Goal: Transaction & Acquisition: Purchase product/service

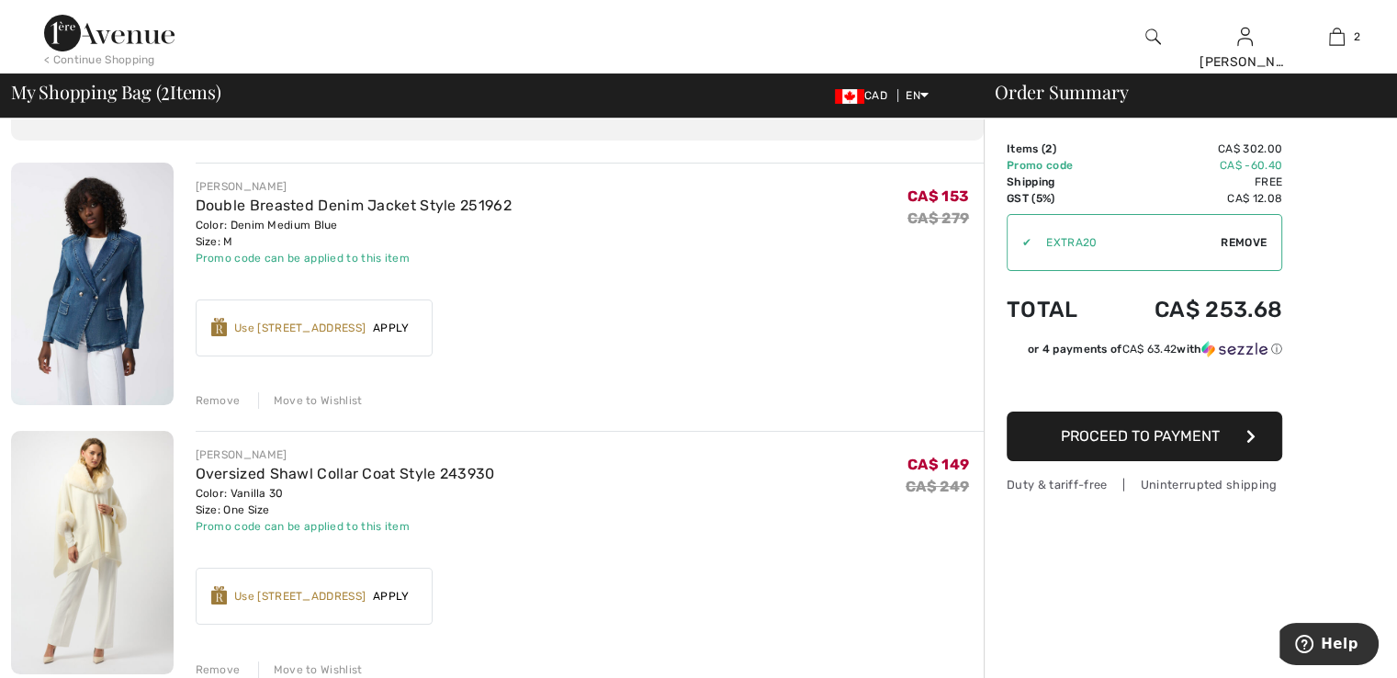
scroll to position [113, 0]
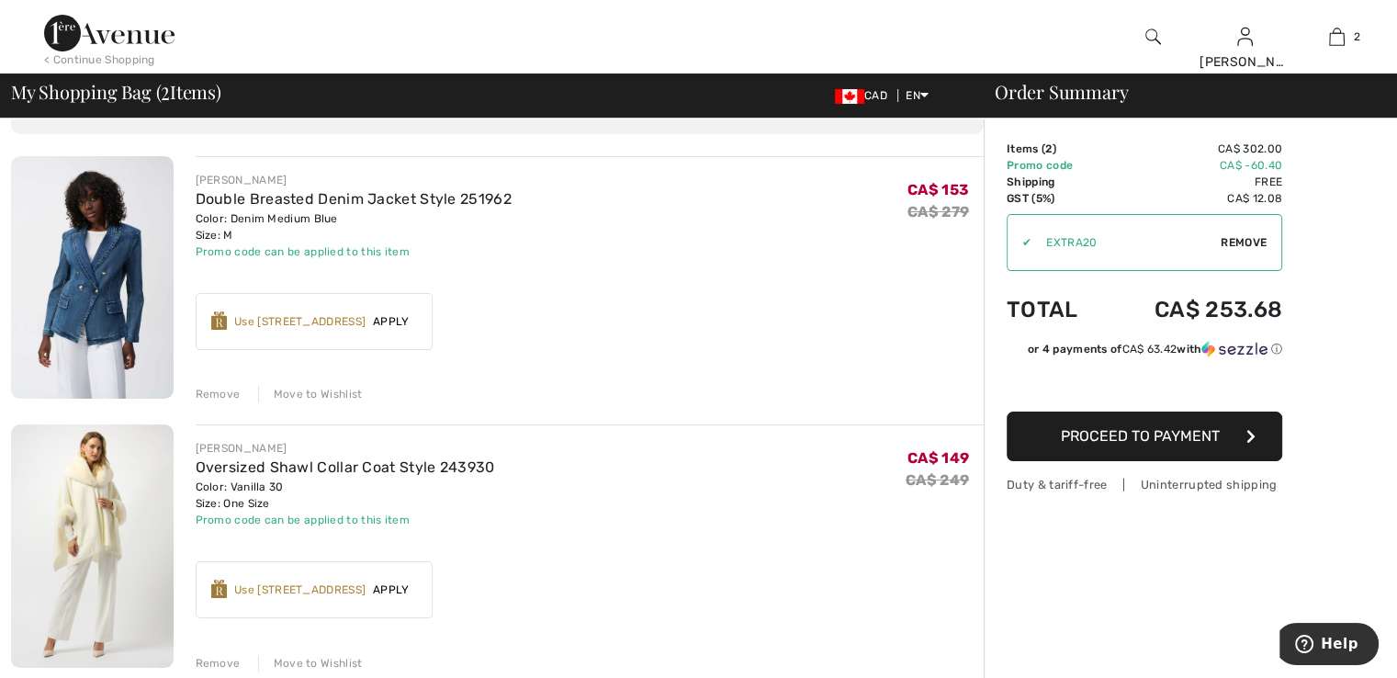
click at [1135, 432] on span "Proceed to Payment" at bounding box center [1140, 435] width 159 height 17
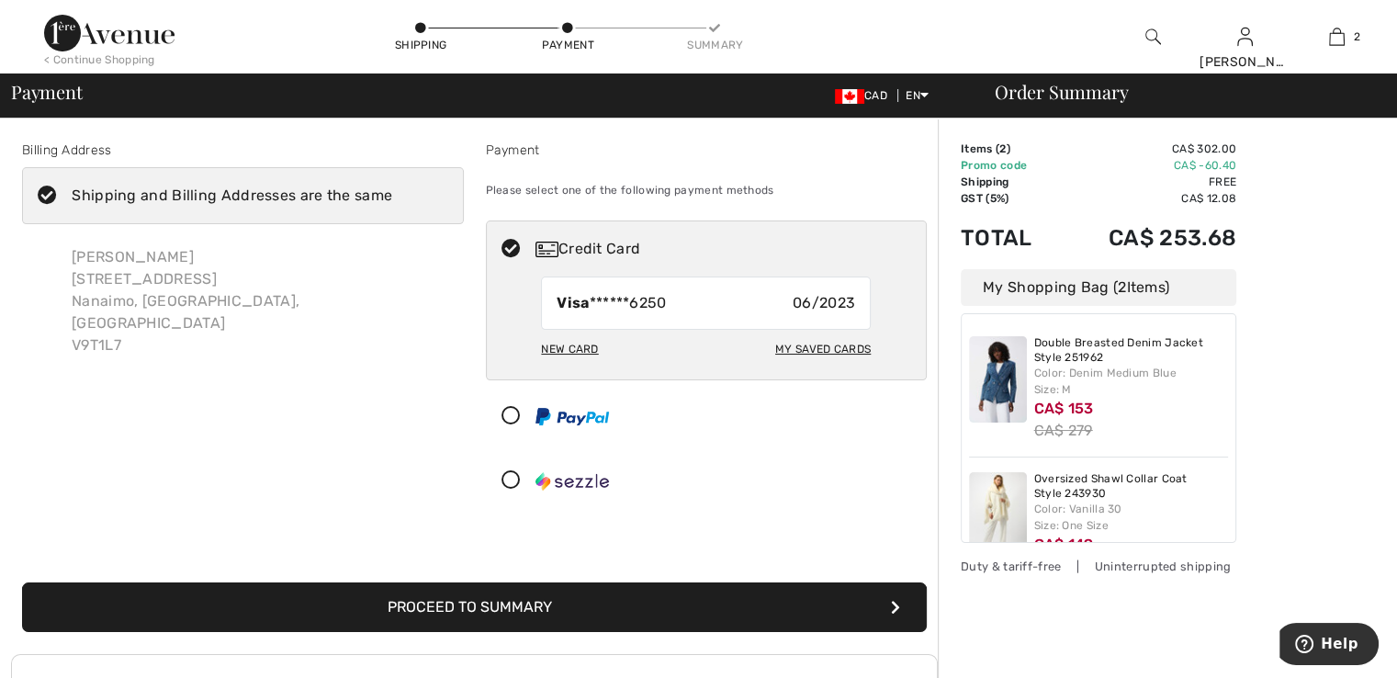
click at [493, 602] on button "Proceed to Summary" at bounding box center [474, 607] width 905 height 50
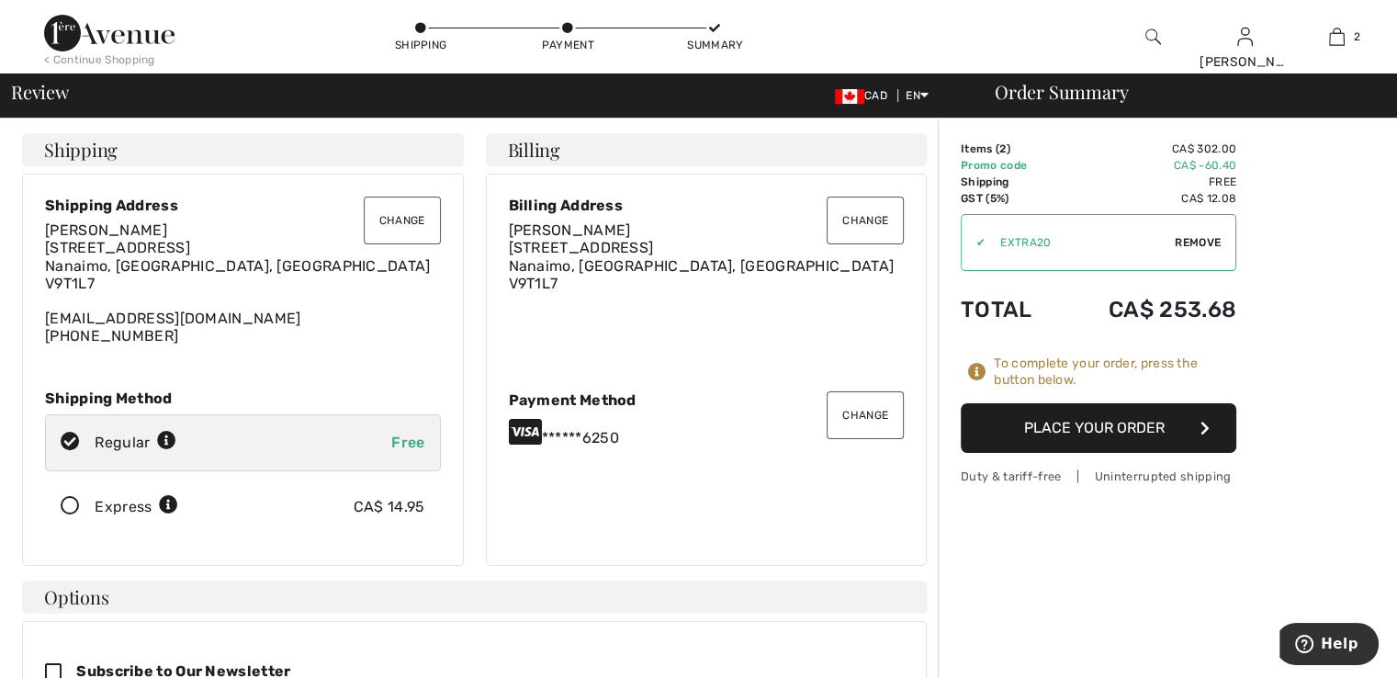
click at [1089, 428] on button "Place Your Order" at bounding box center [1099, 428] width 276 height 50
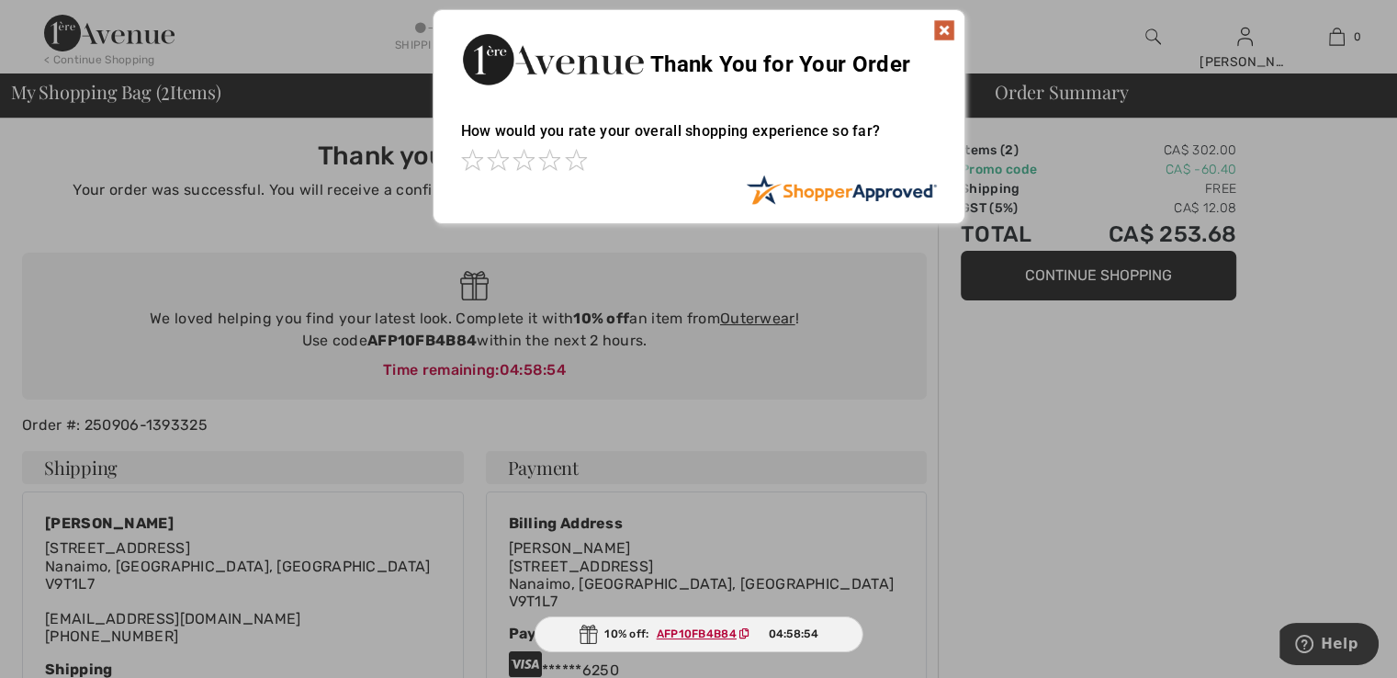
click at [1039, 273] on div at bounding box center [698, 339] width 1397 height 678
click at [944, 24] on img at bounding box center [944, 30] width 22 height 22
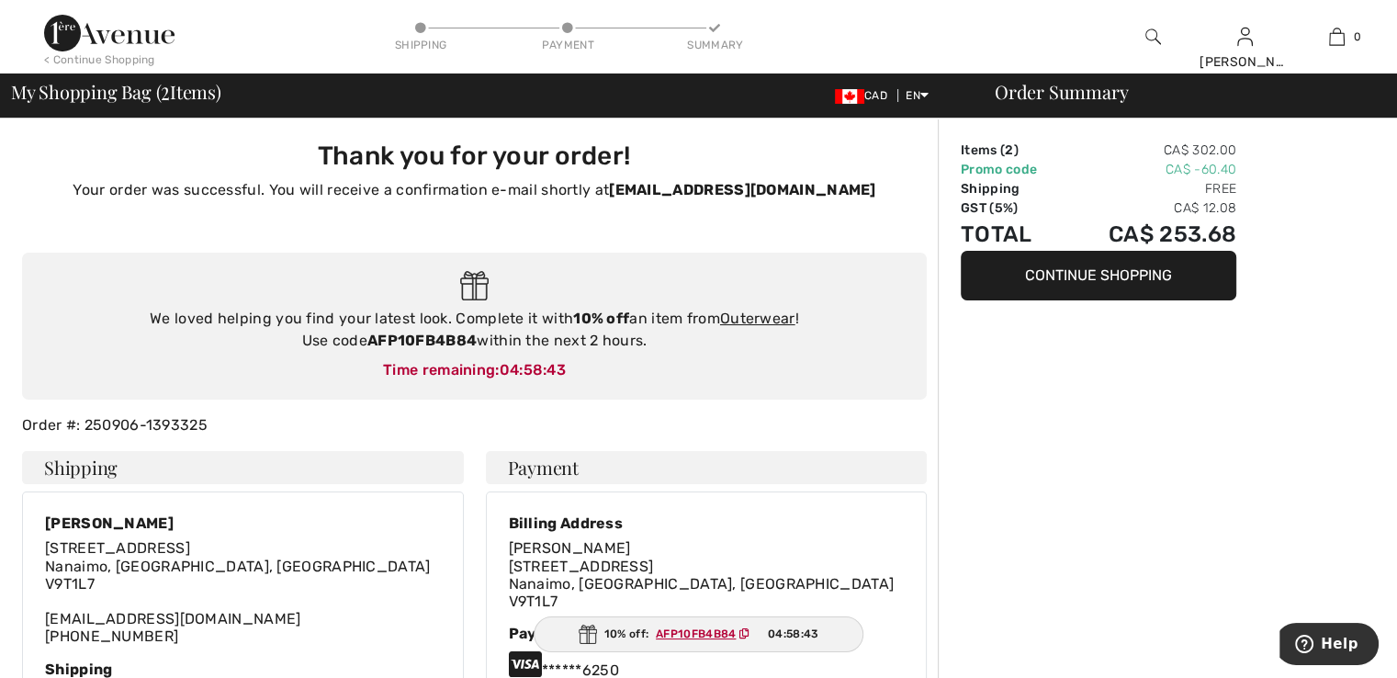
click at [116, 52] on div "< Continue Shopping" at bounding box center [99, 59] width 111 height 17
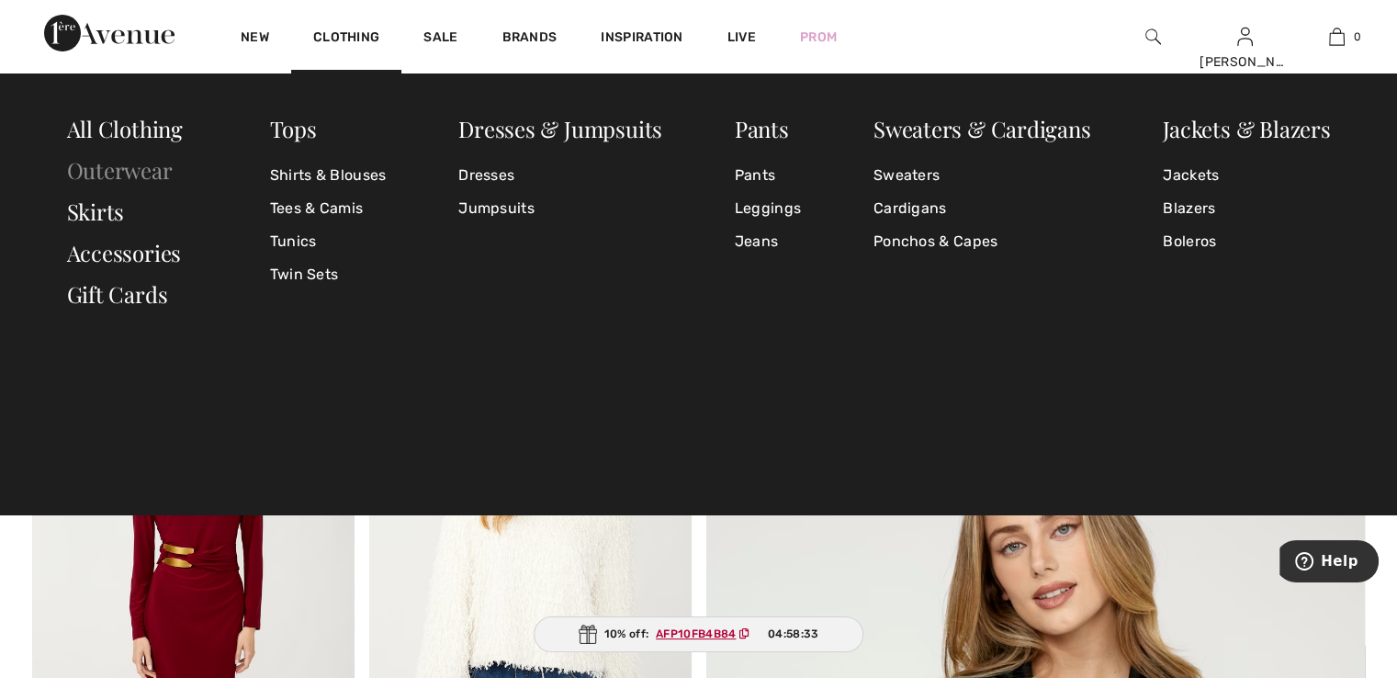
click at [132, 169] on link "Outerwear" at bounding box center [120, 169] width 106 height 29
